Goal: Transaction & Acquisition: Purchase product/service

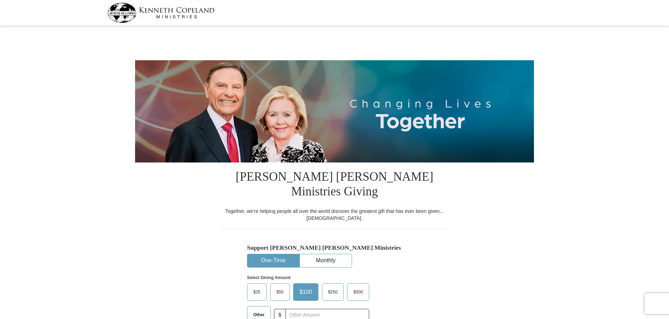
select select "TX"
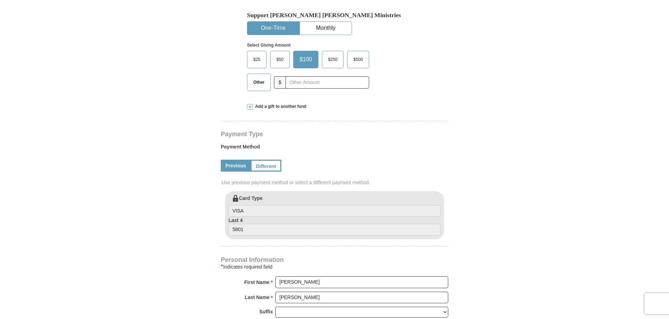
scroll to position [245, 0]
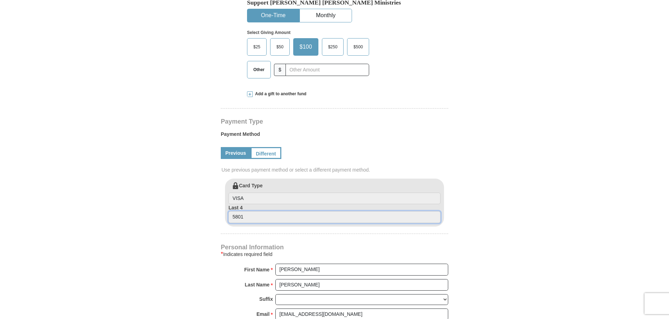
click at [296, 211] on input "5801" at bounding box center [335, 217] width 212 height 12
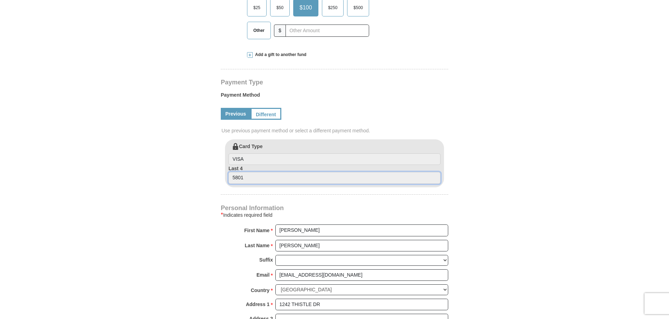
scroll to position [280, 0]
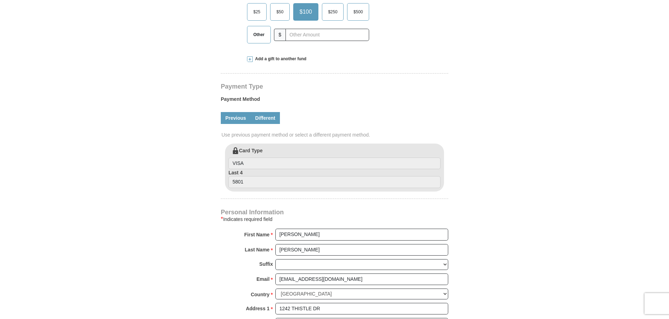
click at [271, 112] on link "Different" at bounding box center [265, 118] width 29 height 12
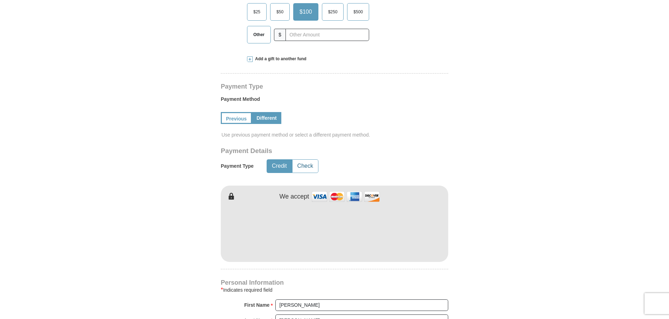
click at [316, 160] on button "Check" at bounding box center [306, 166] width 26 height 13
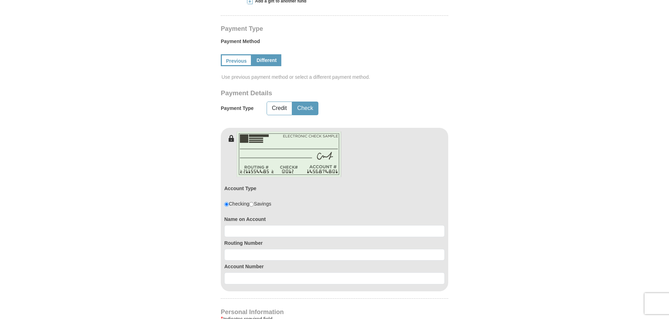
scroll to position [420, 0]
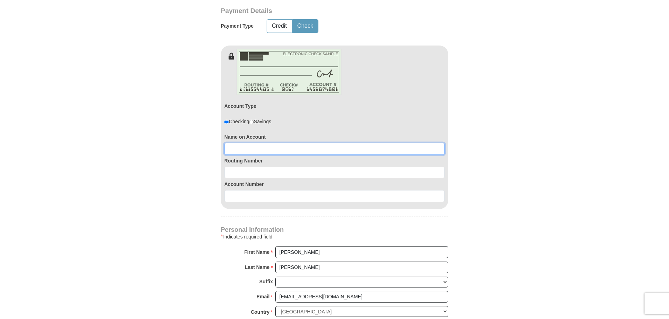
click at [263, 143] on input at bounding box center [334, 149] width 221 height 12
type input "Robert A Smith III"
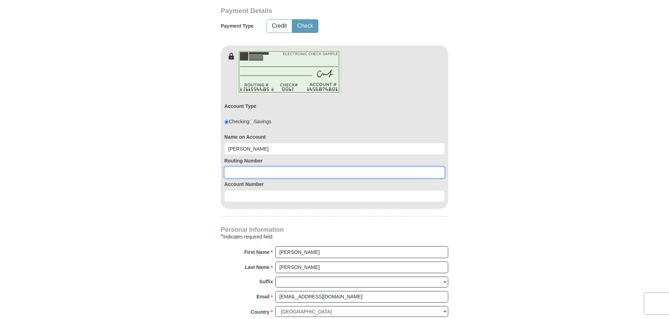
click at [300, 167] on input at bounding box center [334, 173] width 221 height 12
type input "113024164"
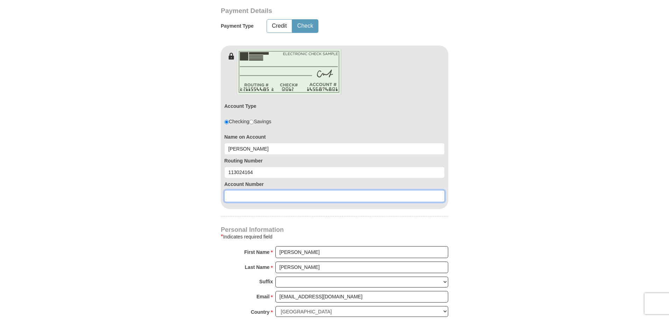
click at [239, 190] on input at bounding box center [334, 196] width 221 height 12
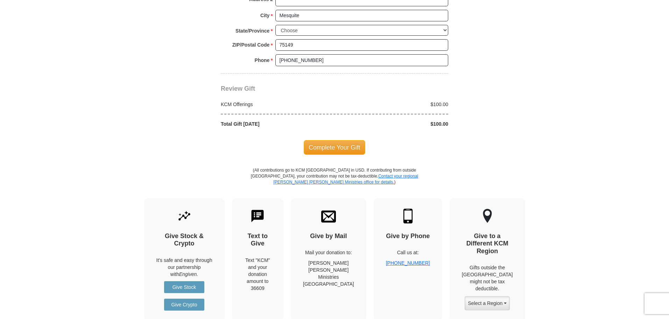
scroll to position [770, 0]
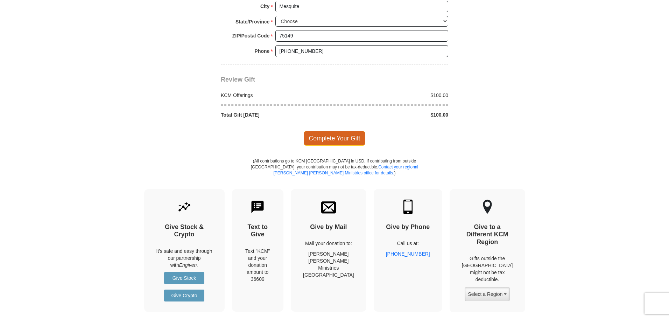
type input "0003008394"
click at [341, 131] on span "Complete Your Gift" at bounding box center [335, 138] width 62 height 15
